Goal: Task Accomplishment & Management: Manage account settings

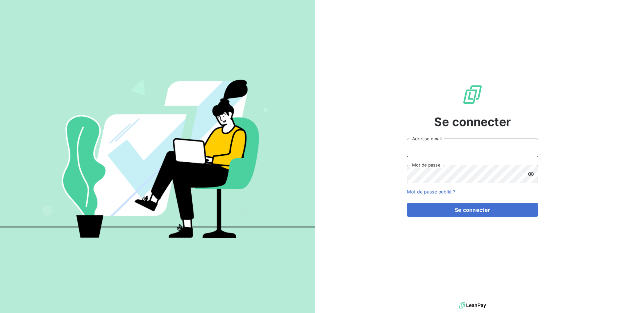
click at [450, 150] on input "Adresse email" at bounding box center [472, 147] width 131 height 18
type input "[EMAIL_ADDRESS][DOMAIN_NAME]"
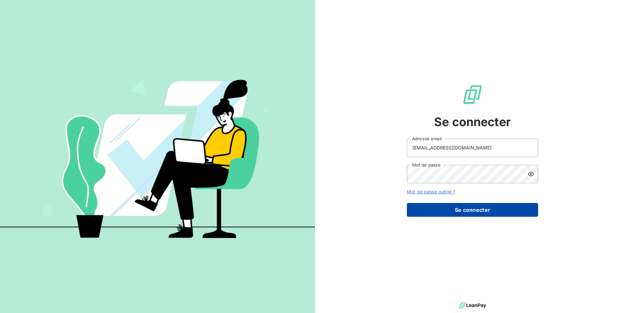
click at [459, 214] on button "Se connecter" at bounding box center [472, 210] width 131 height 14
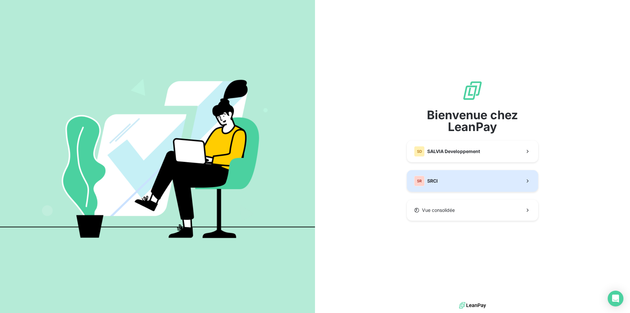
click at [470, 180] on button "SR SRCI" at bounding box center [472, 181] width 131 height 22
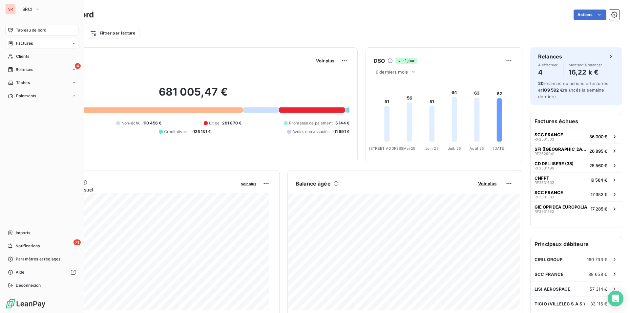
click at [27, 42] on span "Factures" at bounding box center [24, 43] width 17 height 6
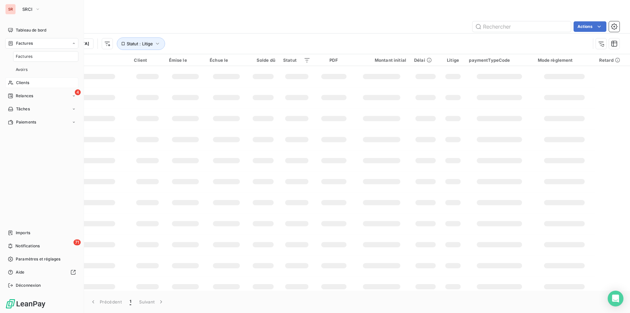
click at [22, 83] on span "Clients" at bounding box center [22, 83] width 13 height 6
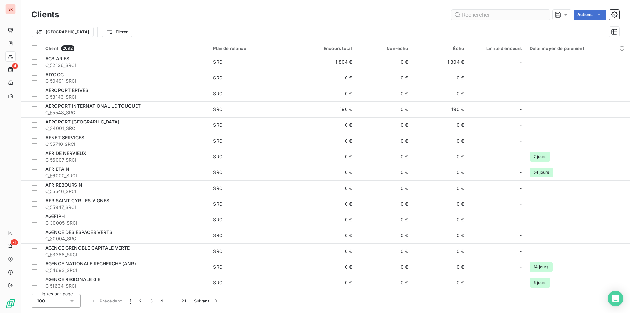
click at [495, 14] on input "text" at bounding box center [501, 15] width 98 height 11
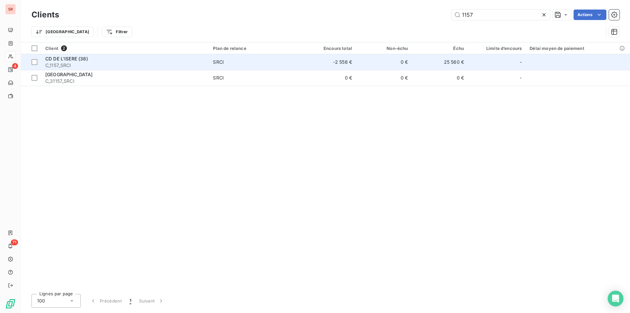
type input "1157"
click at [330, 63] on td "-2 556 €" at bounding box center [328, 62] width 56 height 16
